Goal: Information Seeking & Learning: Learn about a topic

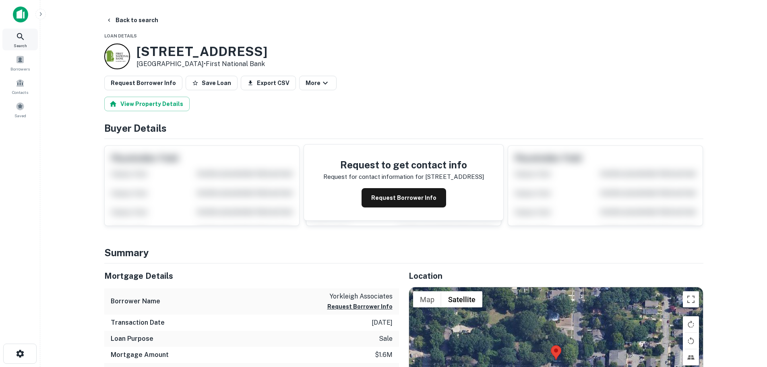
click at [20, 39] on icon at bounding box center [21, 37] width 10 height 10
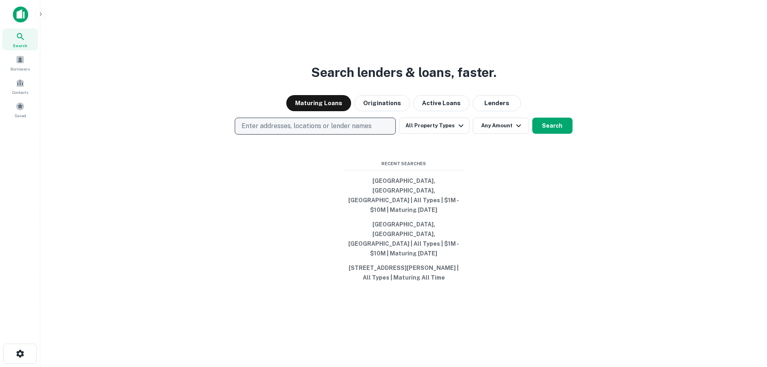
click at [271, 135] on button "Enter addresses, locations or lender names" at bounding box center [315, 126] width 161 height 17
drag, startPoint x: 278, startPoint y: 144, endPoint x: 267, endPoint y: 149, distance: 11.9
click at [269, 131] on p "Enter addresses, locations or lender names" at bounding box center [307, 126] width 130 height 10
click at [263, 131] on p "Enter addresses, locations or lender names" at bounding box center [307, 126] width 130 height 10
drag, startPoint x: 263, startPoint y: 144, endPoint x: 257, endPoint y: 144, distance: 6.4
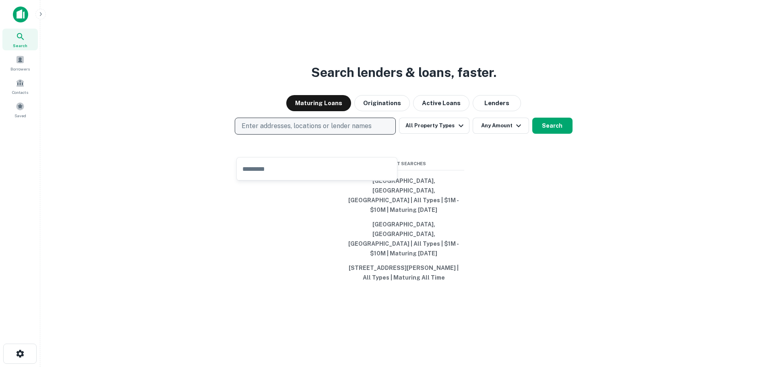
click at [257, 131] on p "Enter addresses, locations or lender names" at bounding box center [307, 126] width 130 height 10
click at [250, 131] on p "Enter addresses, locations or lender names" at bounding box center [307, 126] width 130 height 10
drag, startPoint x: 250, startPoint y: 147, endPoint x: 244, endPoint y: 140, distance: 9.7
click at [244, 131] on p "Enter addresses, locations or lender names" at bounding box center [307, 126] width 130 height 10
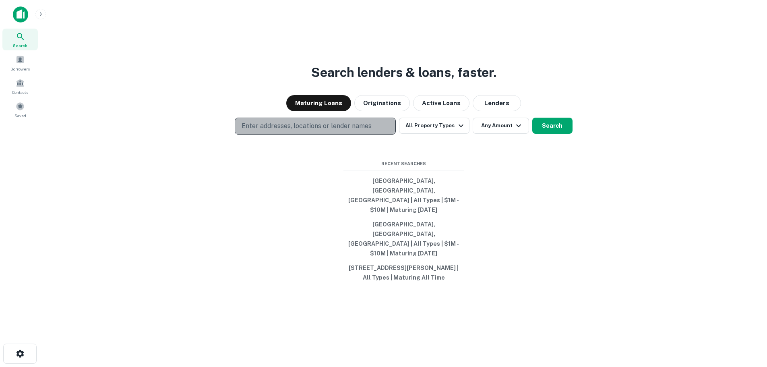
click at [269, 131] on p "Enter addresses, locations or lender names" at bounding box center [307, 126] width 130 height 10
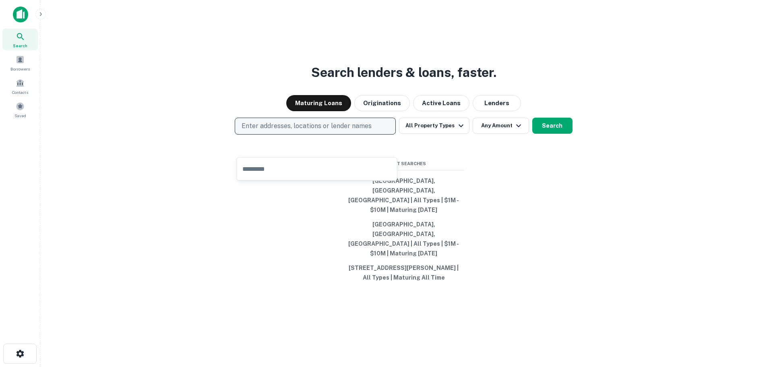
click at [271, 131] on p "Enter addresses, locations or lender names" at bounding box center [307, 126] width 130 height 10
click at [304, 135] on button "Enter addresses, locations or lender names" at bounding box center [315, 126] width 161 height 17
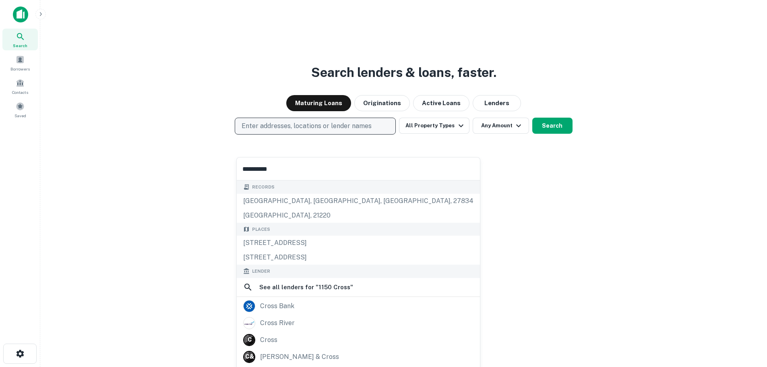
type input "**********"
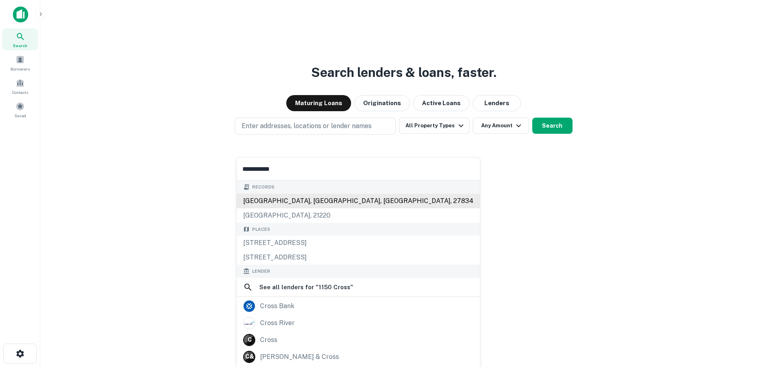
click at [315, 199] on div "1150 cross creek cir, greenville, nc, 27834" at bounding box center [358, 201] width 243 height 15
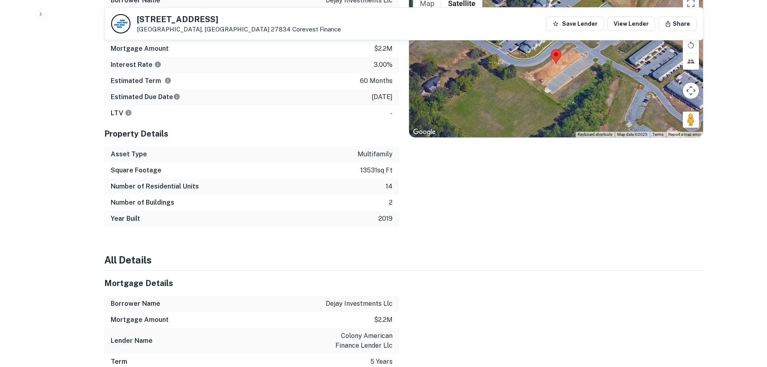
scroll to position [806, 0]
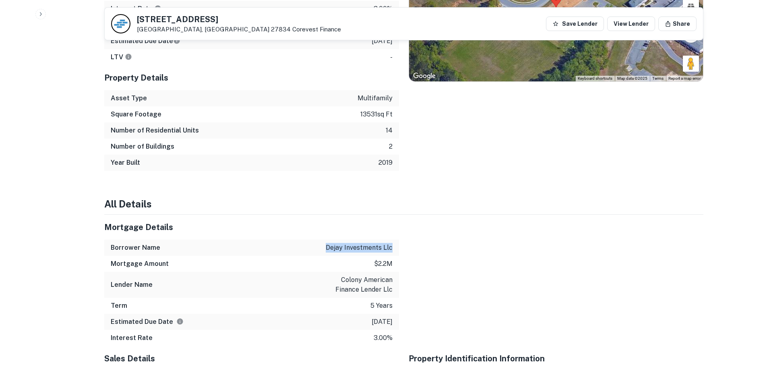
drag, startPoint x: 327, startPoint y: 233, endPoint x: 392, endPoint y: 229, distance: 65.4
click at [392, 243] on p "dejay investments llc" at bounding box center [359, 248] width 67 height 10
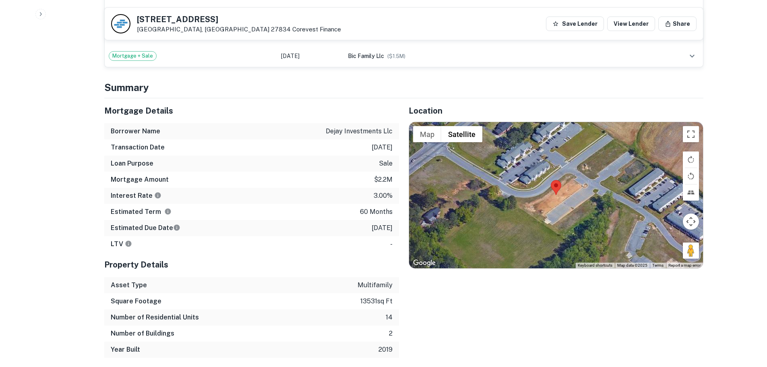
scroll to position [604, 0]
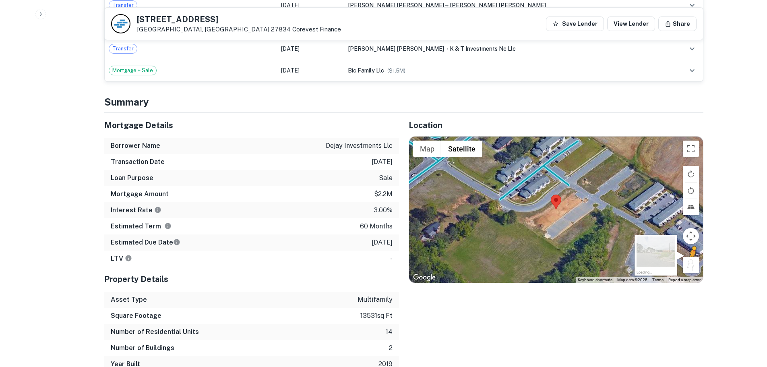
click at [690, 257] on button "Drag Pegman onto the map to open Street View" at bounding box center [691, 265] width 16 height 16
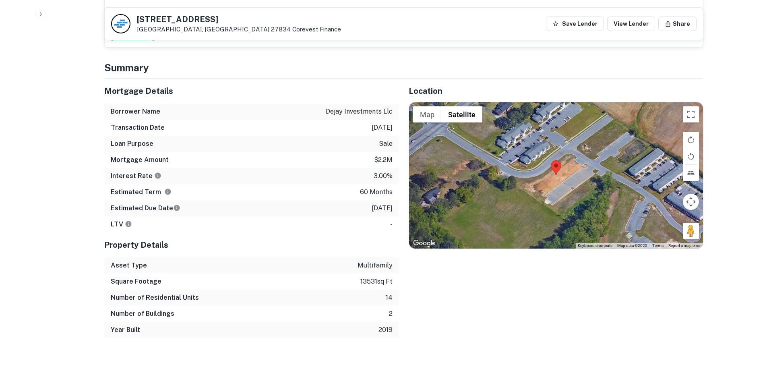
scroll to position [644, 0]
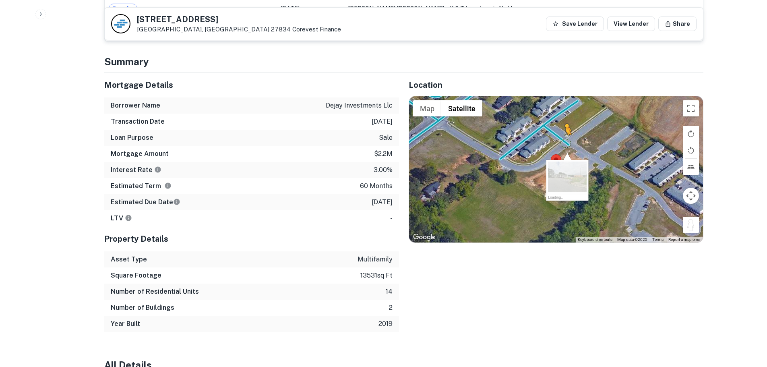
drag, startPoint x: 697, startPoint y: 214, endPoint x: 565, endPoint y: 127, distance: 158.7
click at [565, 127] on div "To activate drag with keyboard, press Alt + Enter. Once in keyboard drag state,…" at bounding box center [556, 169] width 294 height 146
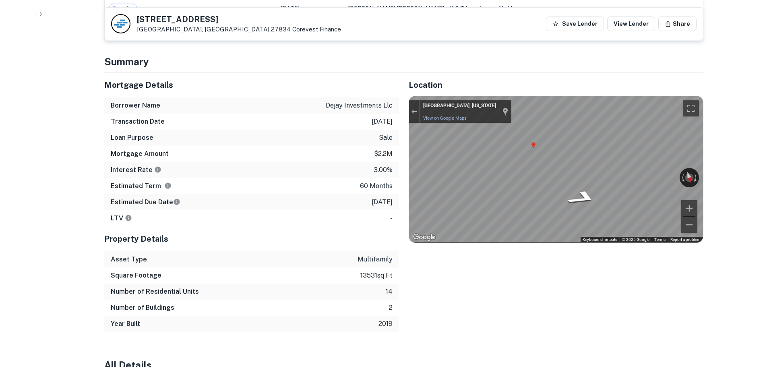
click at [350, 133] on div "Mortgage Details Borrower Name dejay investments llc Transaction Date 8/8/2021 …" at bounding box center [399, 202] width 609 height 259
click at [401, 144] on div "Location ← Move left → Move right ↑ Move up ↓ Move down + Zoom in - Zoom out Ho…" at bounding box center [551, 202] width 305 height 259
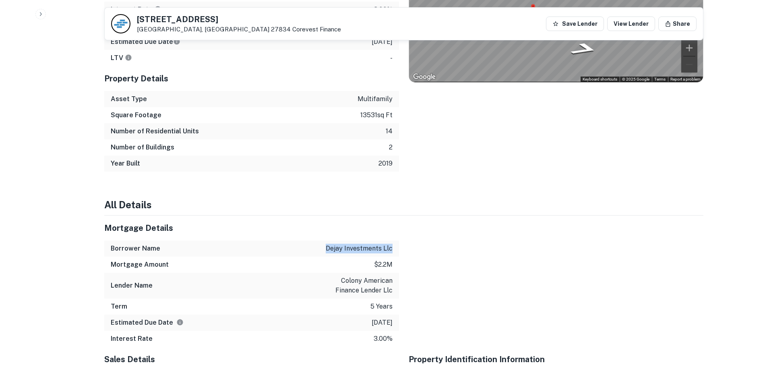
scroll to position [886, 0]
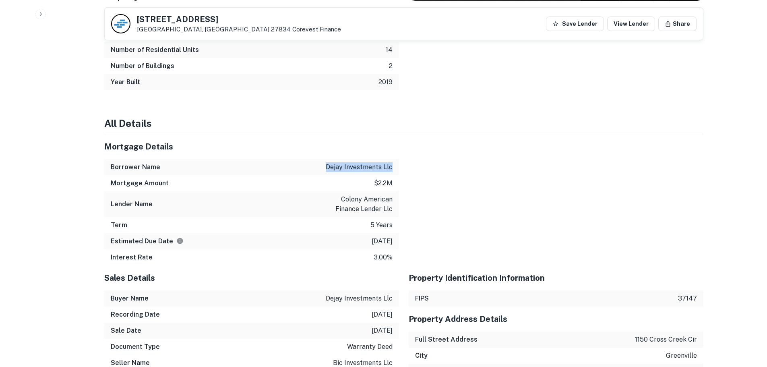
click at [483, 187] on div at bounding box center [551, 199] width 305 height 131
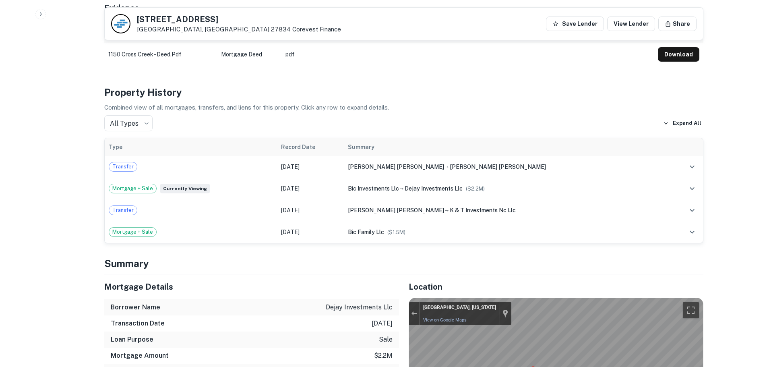
scroll to position [326, 0]
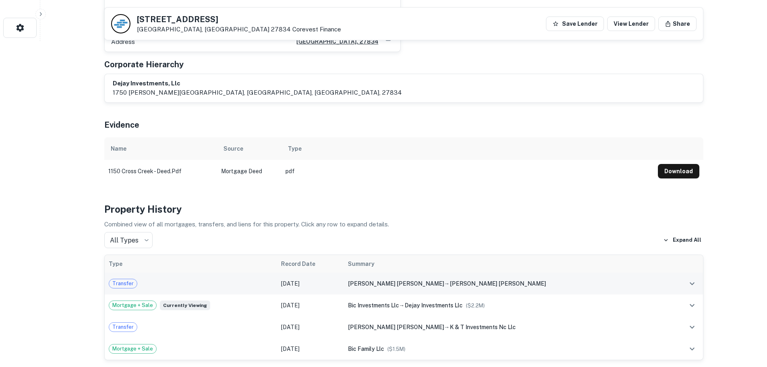
click at [425, 279] on div "renn wayne lee → renn wayne lee" at bounding box center [506, 283] width 317 height 9
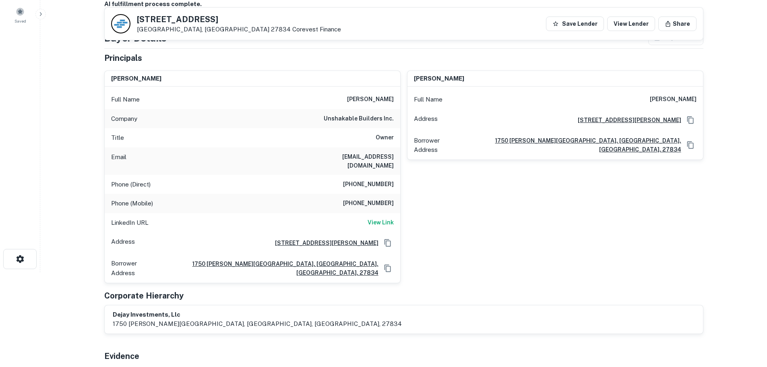
scroll to position [81, 0]
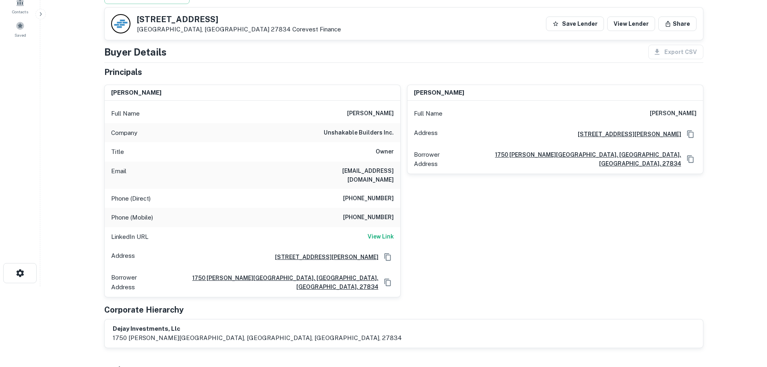
click at [143, 324] on h6 "dejay investments, llc" at bounding box center [257, 328] width 289 height 9
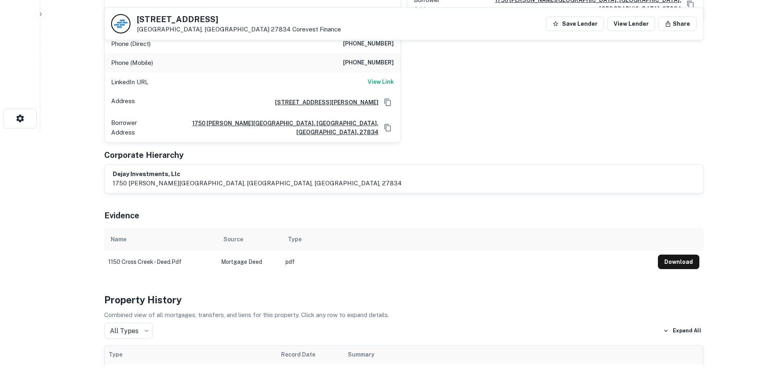
scroll to position [242, 0]
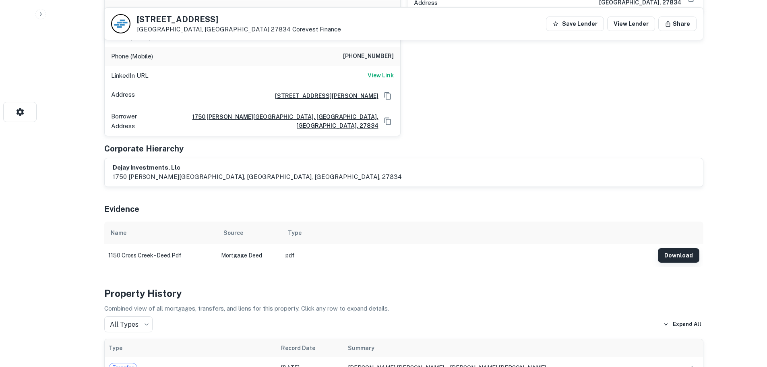
click at [675, 248] on button "Download" at bounding box center [678, 255] width 41 height 15
drag, startPoint x: 525, startPoint y: 106, endPoint x: 526, endPoint y: 101, distance: 4.4
click at [525, 106] on div "yordanys bastardo Full Name yordanys bastardo Address 1750 N. Greene St., Green…" at bounding box center [552, 26] width 303 height 219
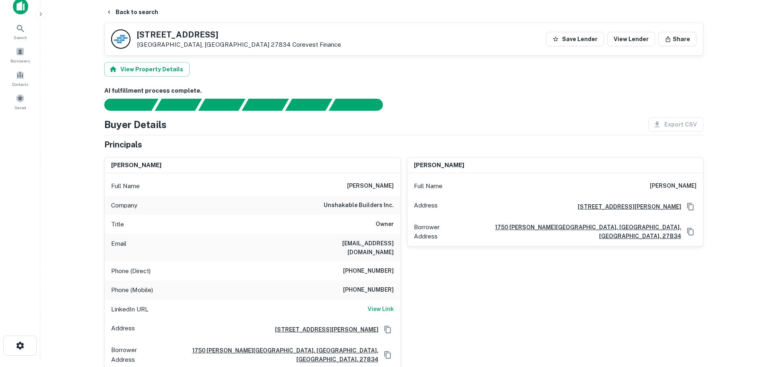
scroll to position [0, 0]
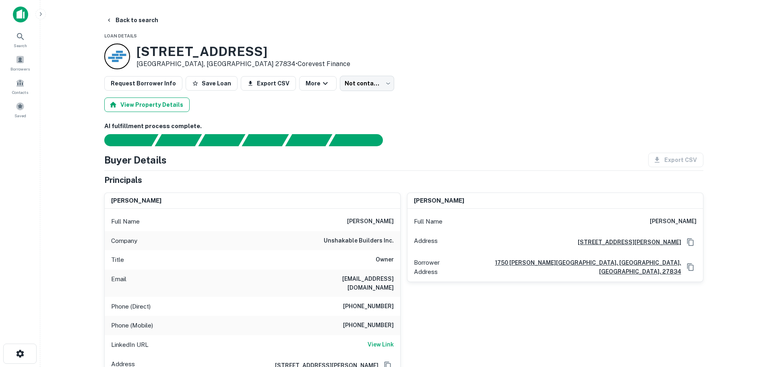
click at [165, 103] on button "View Property Details" at bounding box center [146, 104] width 85 height 15
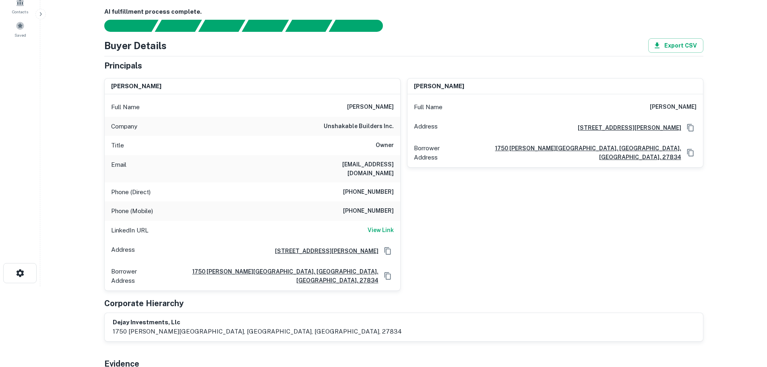
scroll to position [282, 0]
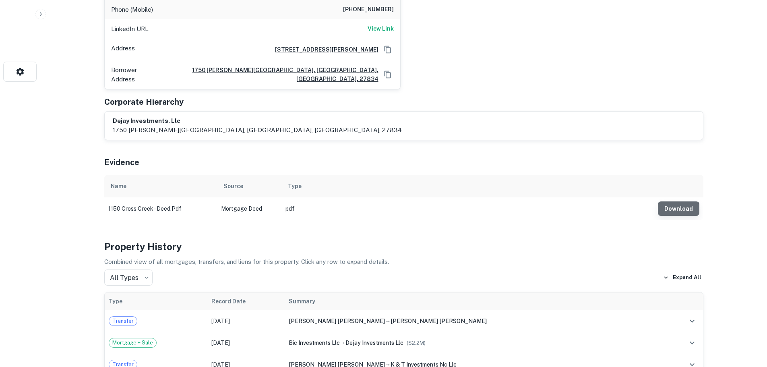
click at [680, 201] on button "Download" at bounding box center [678, 208] width 41 height 15
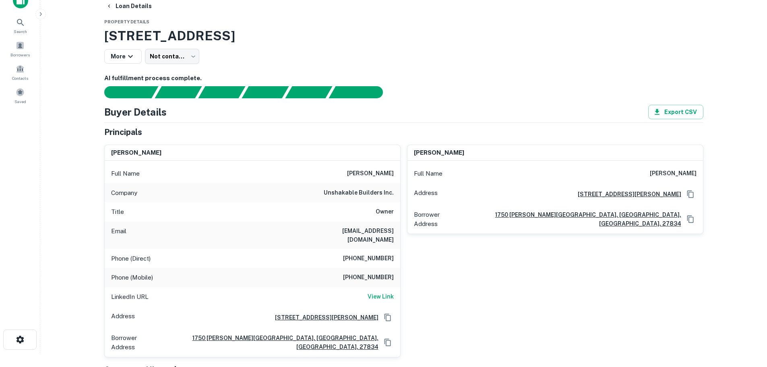
scroll to position [0, 0]
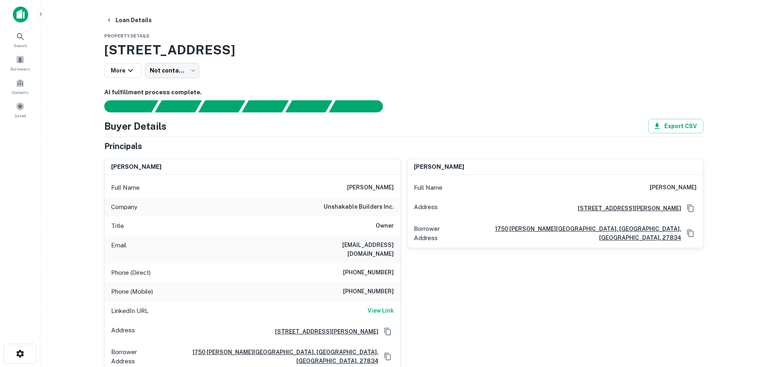
click at [419, 91] on h6 "AI fulfillment process complete." at bounding box center [403, 92] width 599 height 9
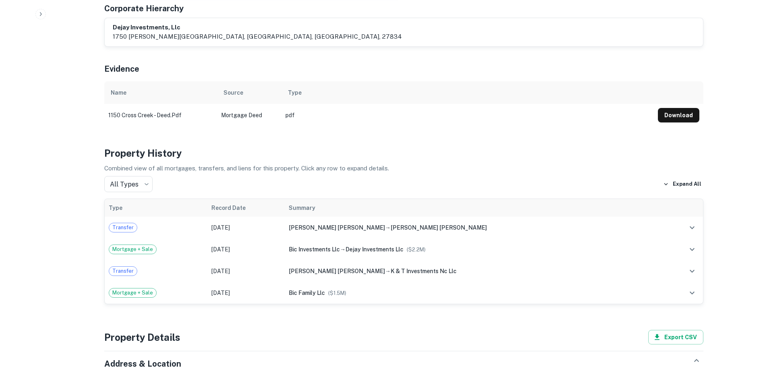
scroll to position [363, 0]
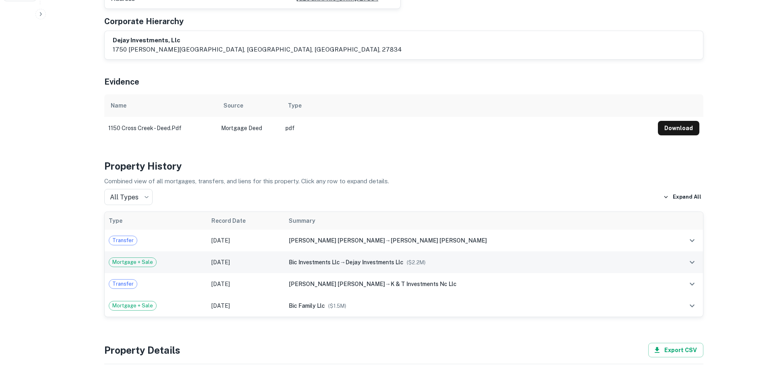
click at [363, 258] on div "bic investments llc → dejay investments llc ($ 2.2M )" at bounding box center [474, 262] width 370 height 9
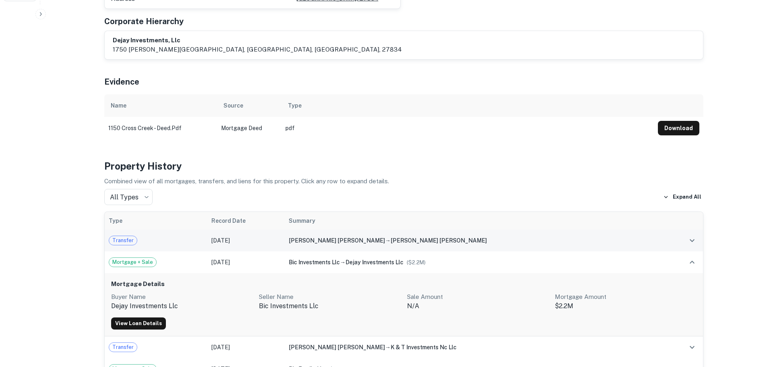
drag, startPoint x: 363, startPoint y: 251, endPoint x: 328, endPoint y: 224, distance: 44.4
click at [328, 237] on span "renn wayne lee" at bounding box center [337, 240] width 96 height 6
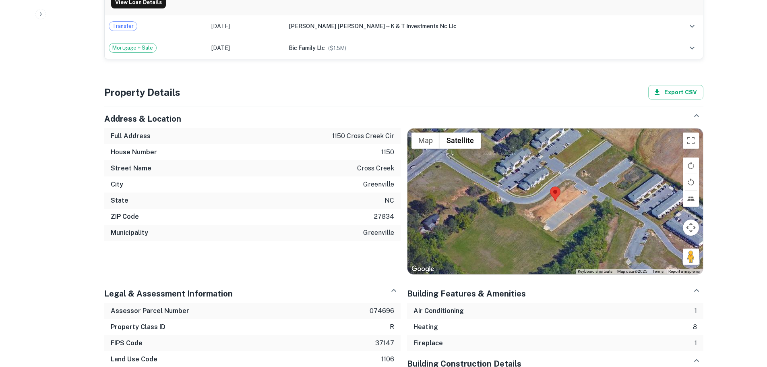
scroll to position [806, 0]
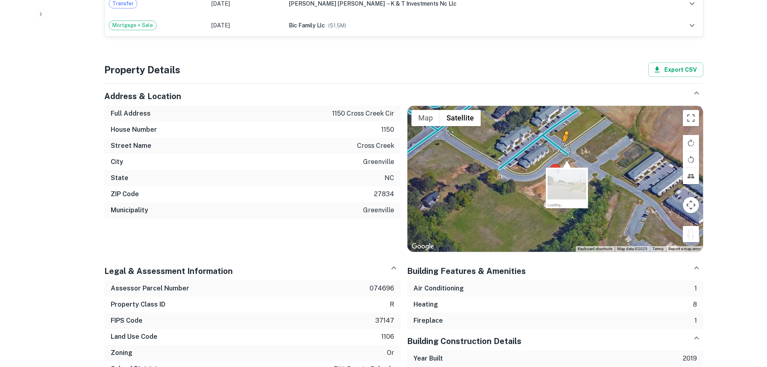
drag, startPoint x: 694, startPoint y: 213, endPoint x: 565, endPoint y: 125, distance: 155.7
click at [565, 125] on div "To activate drag with keyboard, press Alt + Enter. Once in keyboard drag state,…" at bounding box center [556, 179] width 296 height 146
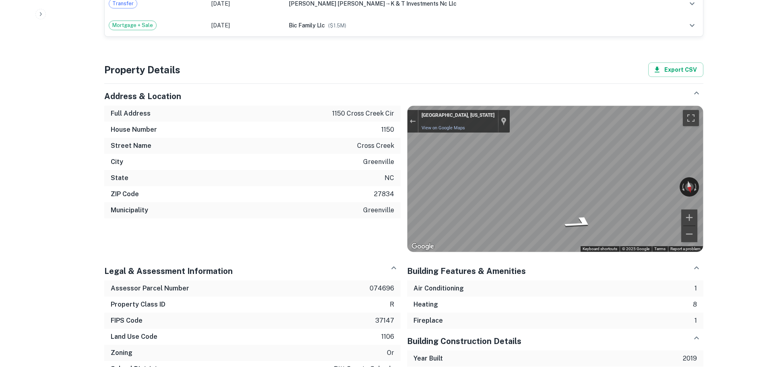
click at [338, 155] on div "Full Address 1150 cross creek cir House Number 1150 Street Name cross creek Cit…" at bounding box center [401, 175] width 606 height 153
click at [344, 163] on div "Full Address 1150 cross creek cir House Number 1150 Street Name cross creek Cit…" at bounding box center [401, 175] width 606 height 153
click at [343, 150] on div "Full Address 1150 cross creek cir House Number 1150 Street Name cross creek Cit…" at bounding box center [401, 175] width 606 height 153
click at [401, 108] on div "← Move left → Move right ↑ Move up ↓ Move down + Zoom in - Zoom out Home Jump l…" at bounding box center [552, 175] width 303 height 153
click at [301, 131] on div "Full Address 1150 cross creek cir House Number 1150 Street Name cross creek Cit…" at bounding box center [401, 175] width 606 height 153
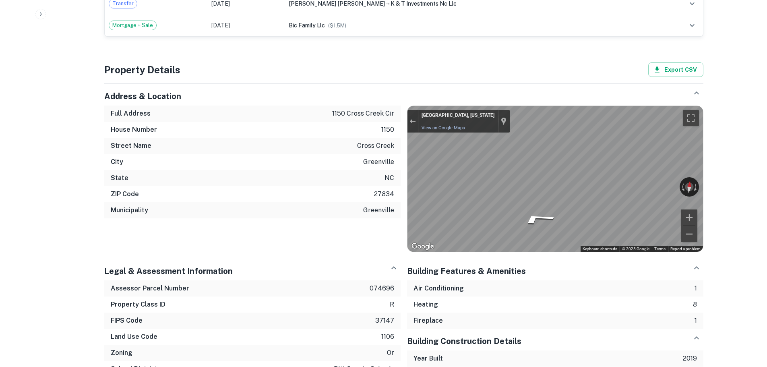
click at [343, 112] on div "Full Address 1150 cross creek cir House Number 1150 Street Name cross creek Cit…" at bounding box center [401, 175] width 606 height 153
click at [364, 140] on div "Full Address 1150 cross creek cir House Number 1150 Street Name cross creek Cit…" at bounding box center [401, 175] width 606 height 153
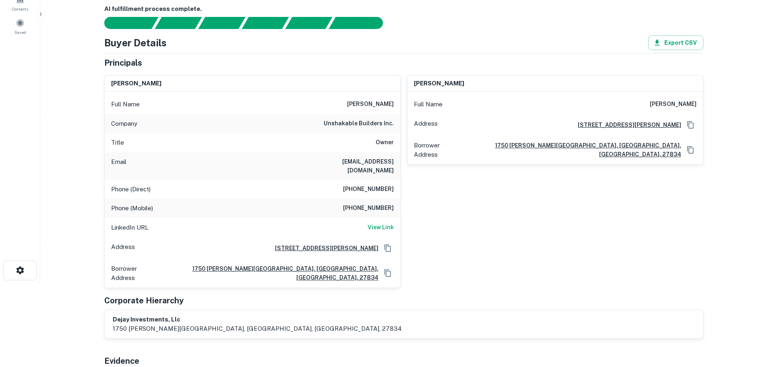
scroll to position [79, 0]
